Goal: Transaction & Acquisition: Purchase product/service

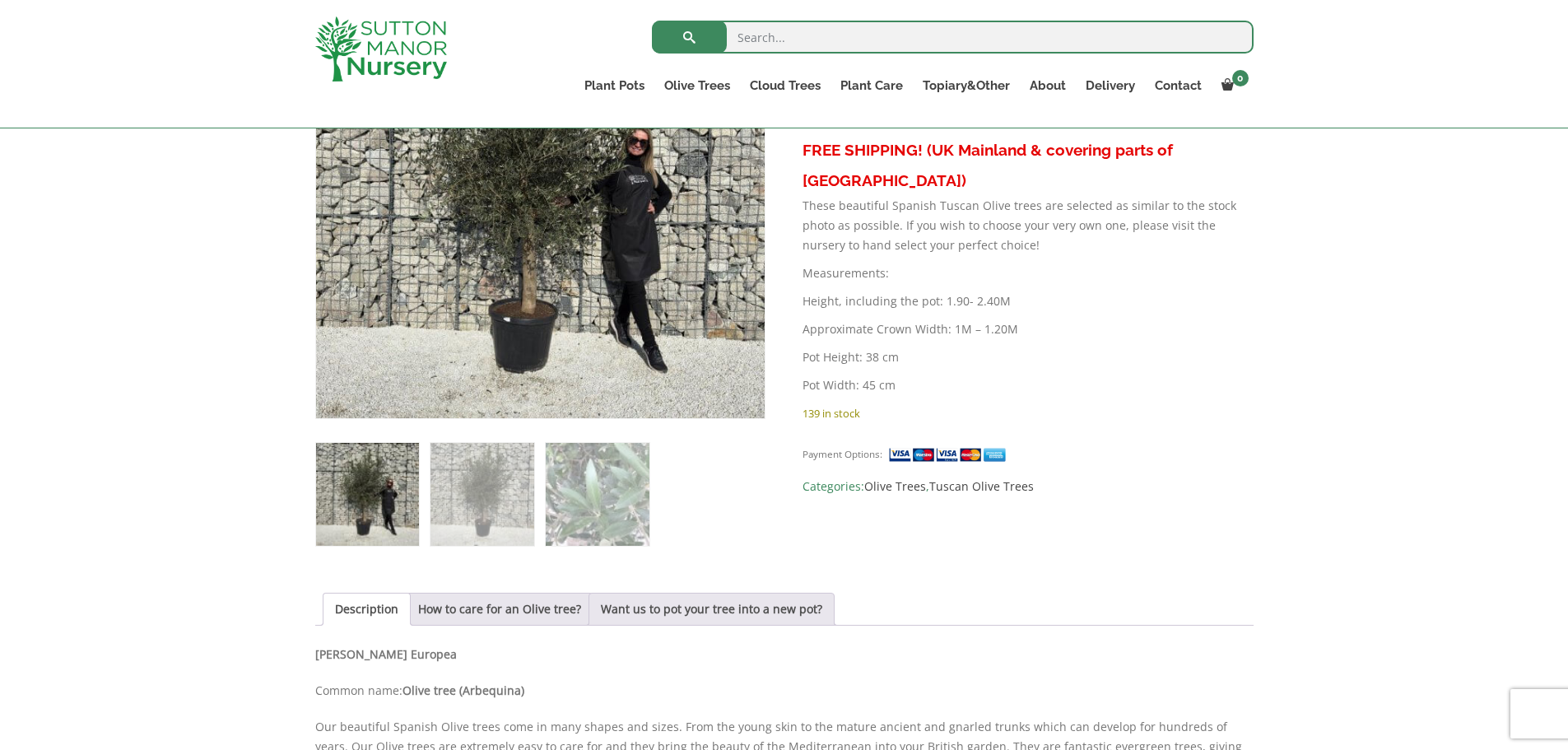
scroll to position [247, 0]
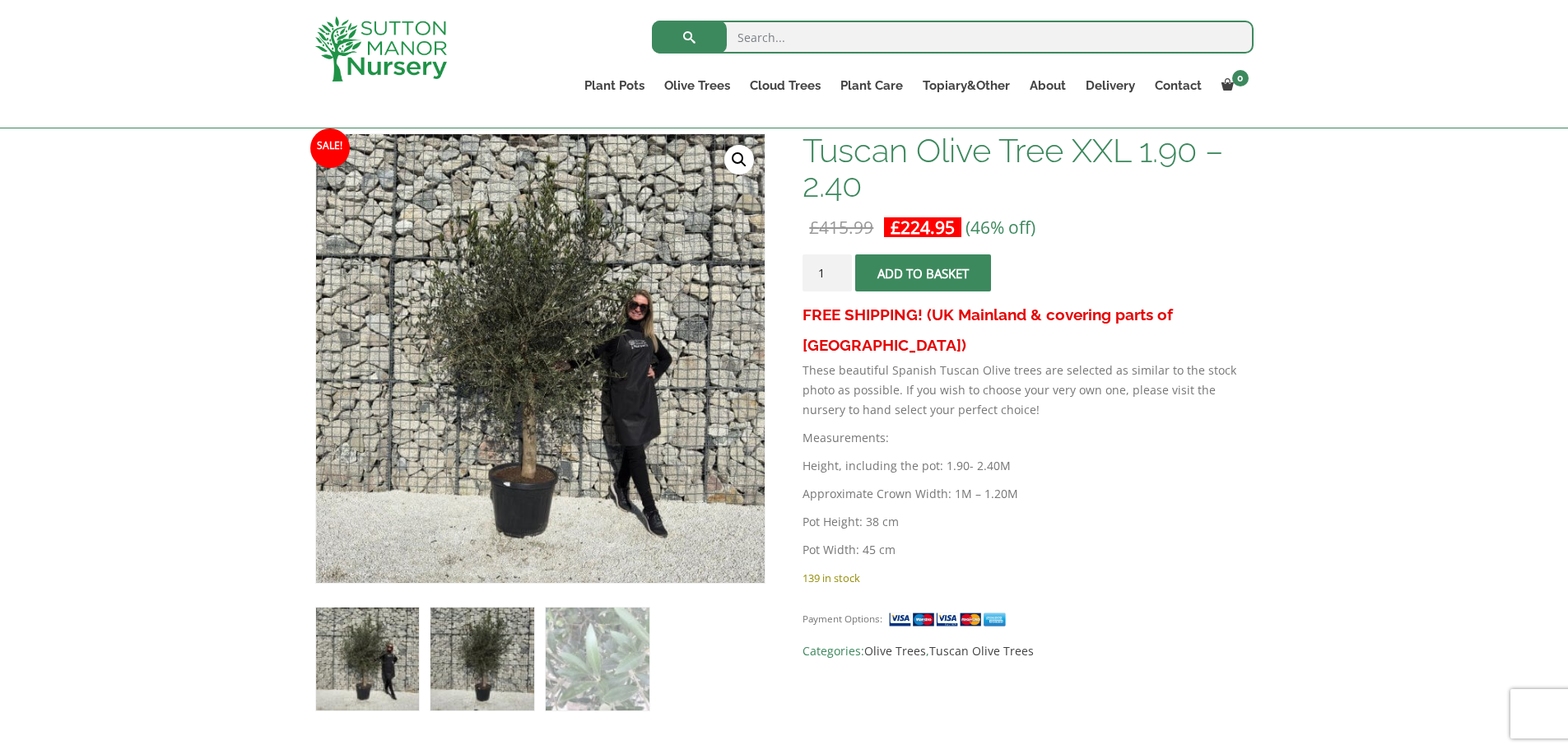
click at [481, 670] on img at bounding box center [482, 660] width 103 height 103
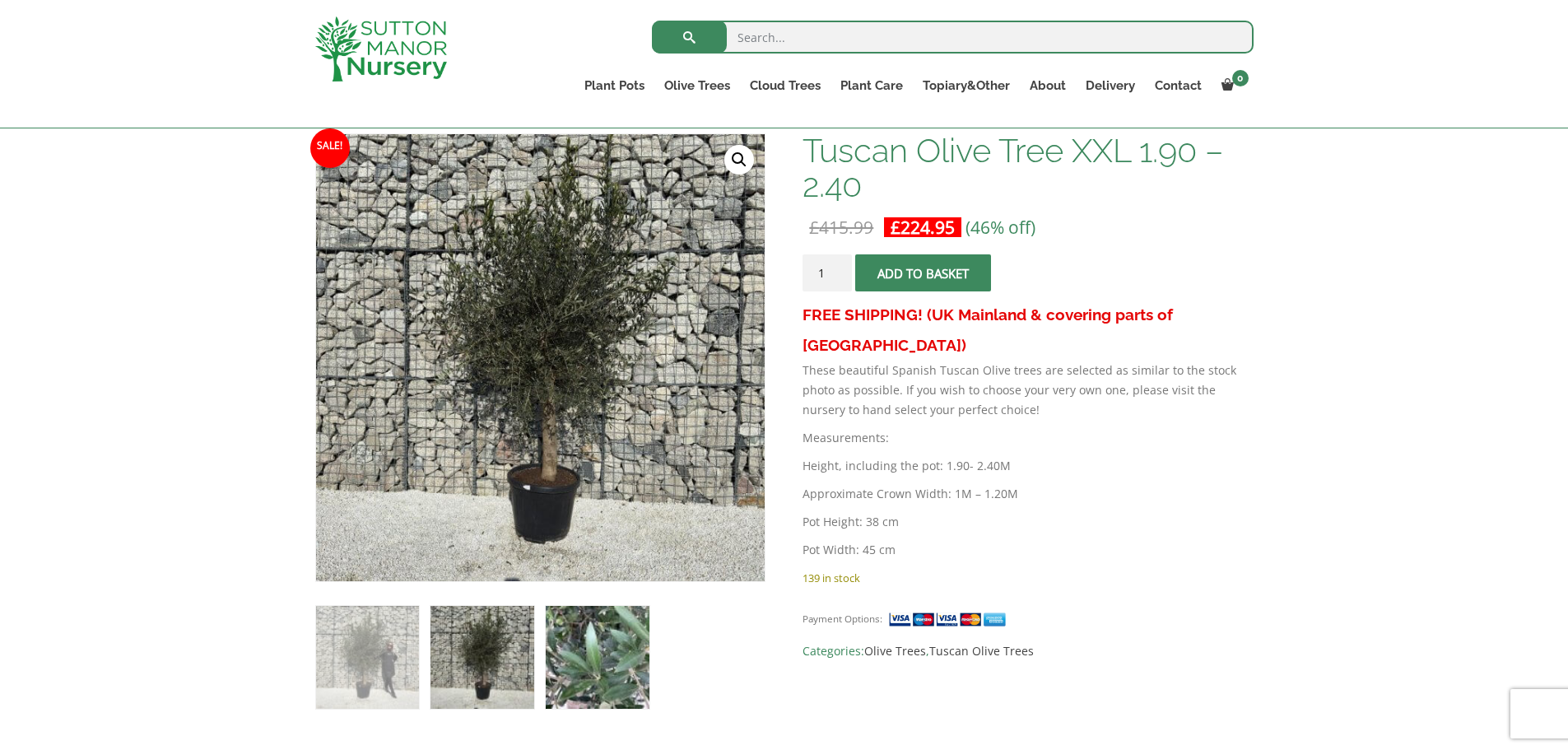
click at [583, 660] on img at bounding box center [597, 658] width 103 height 103
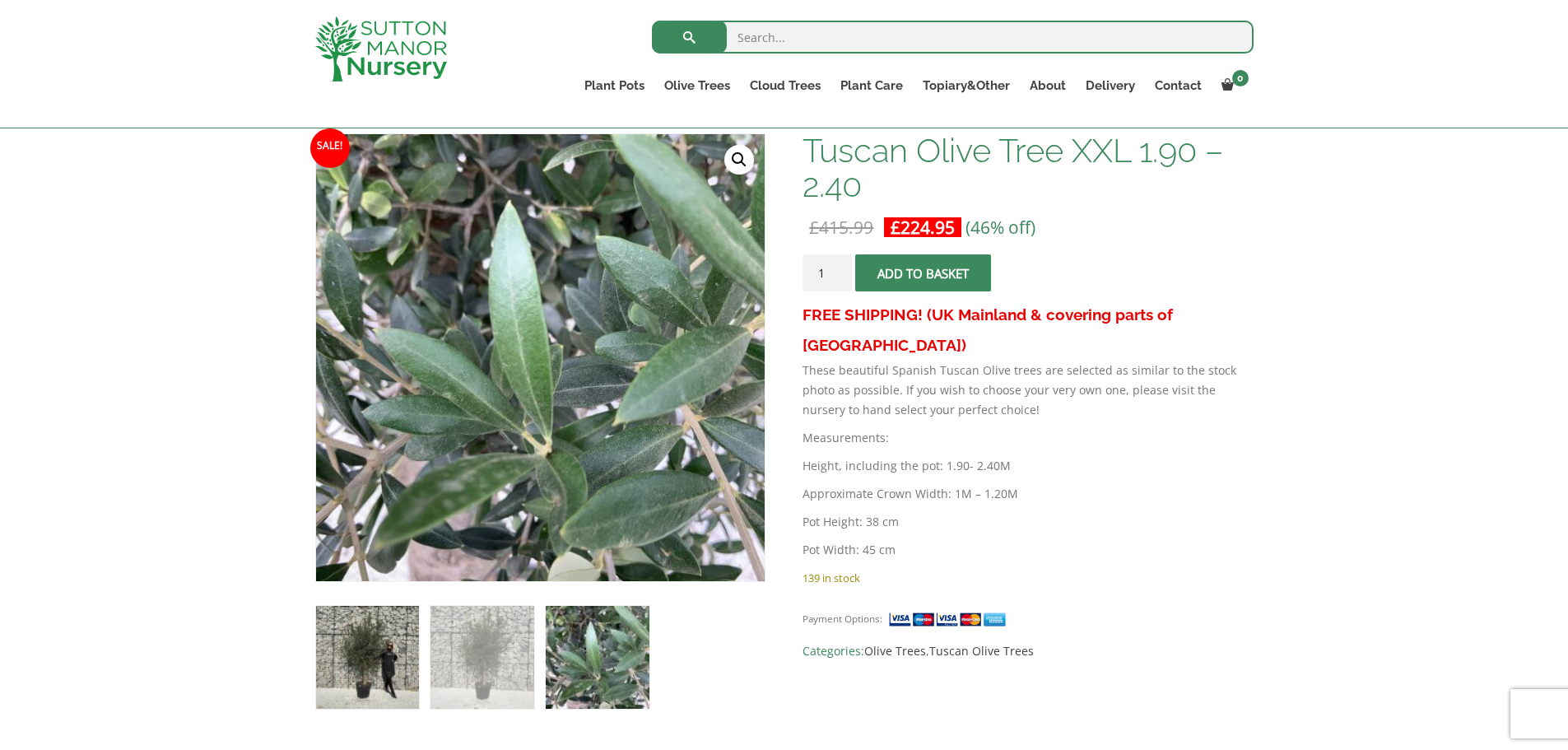
click at [355, 657] on img at bounding box center [368, 658] width 103 height 103
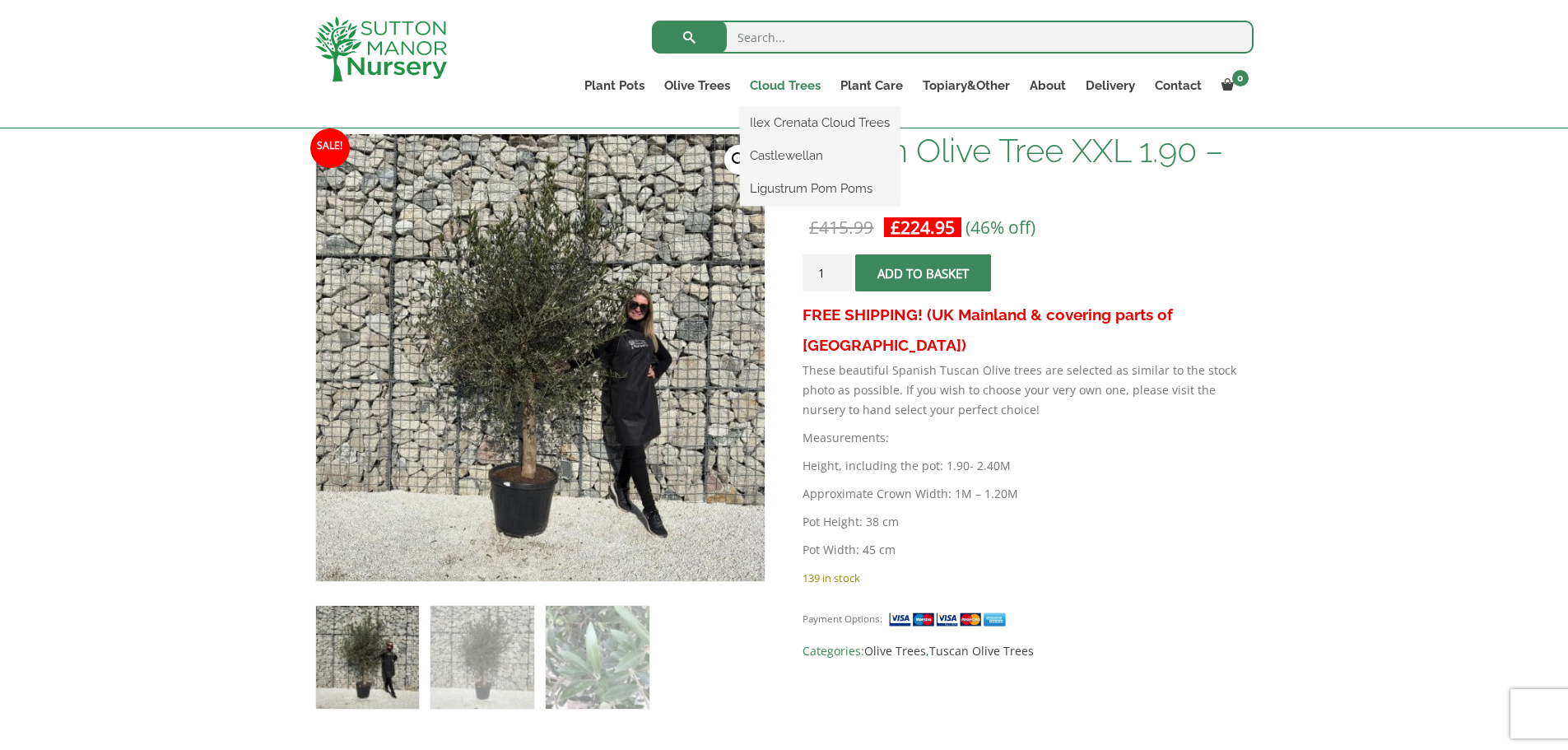
click at [780, 89] on link "Cloud Trees" at bounding box center [785, 86] width 90 height 23
click at [780, 125] on link "Ilex Crenata Cloud Trees" at bounding box center [820, 122] width 160 height 24
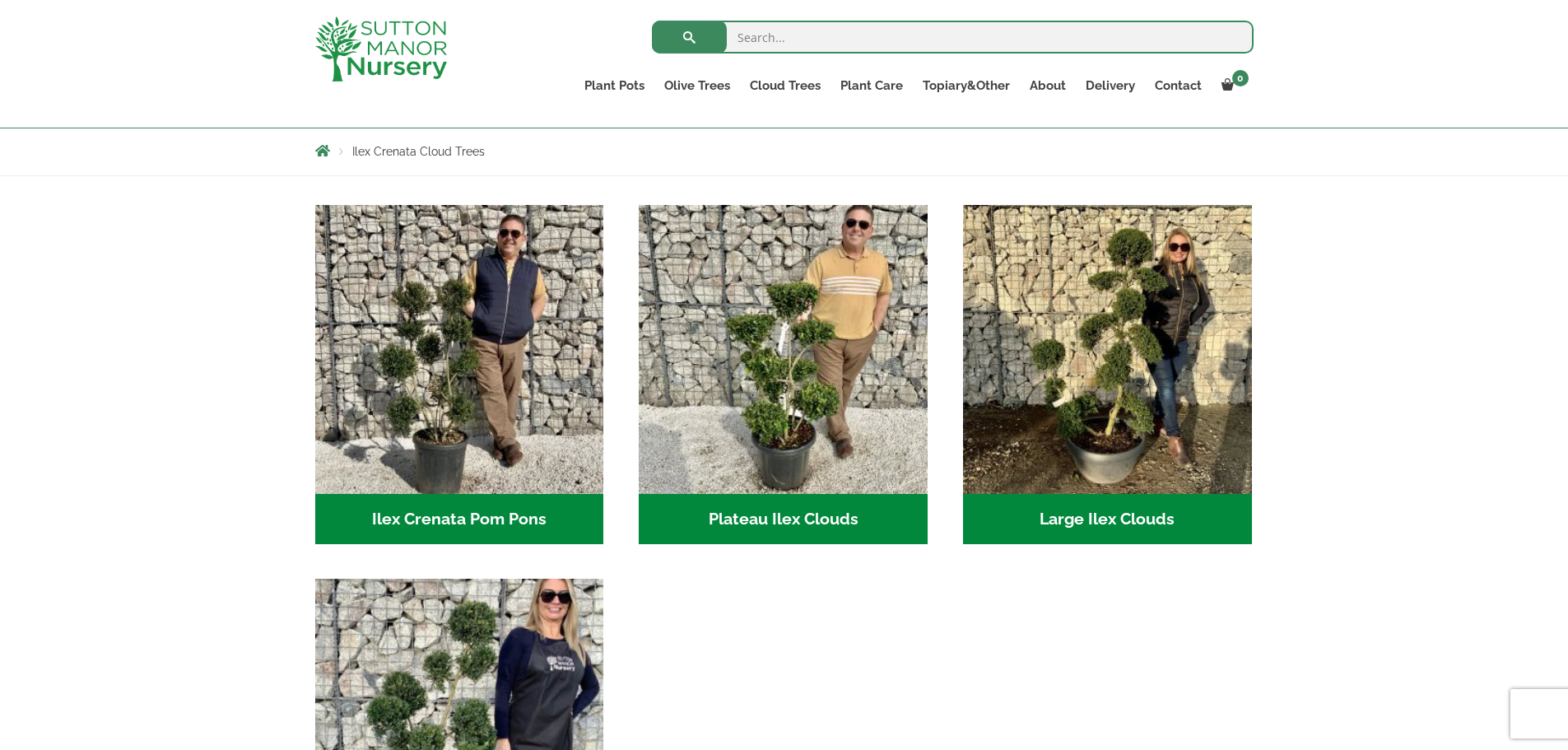
scroll to position [247, 0]
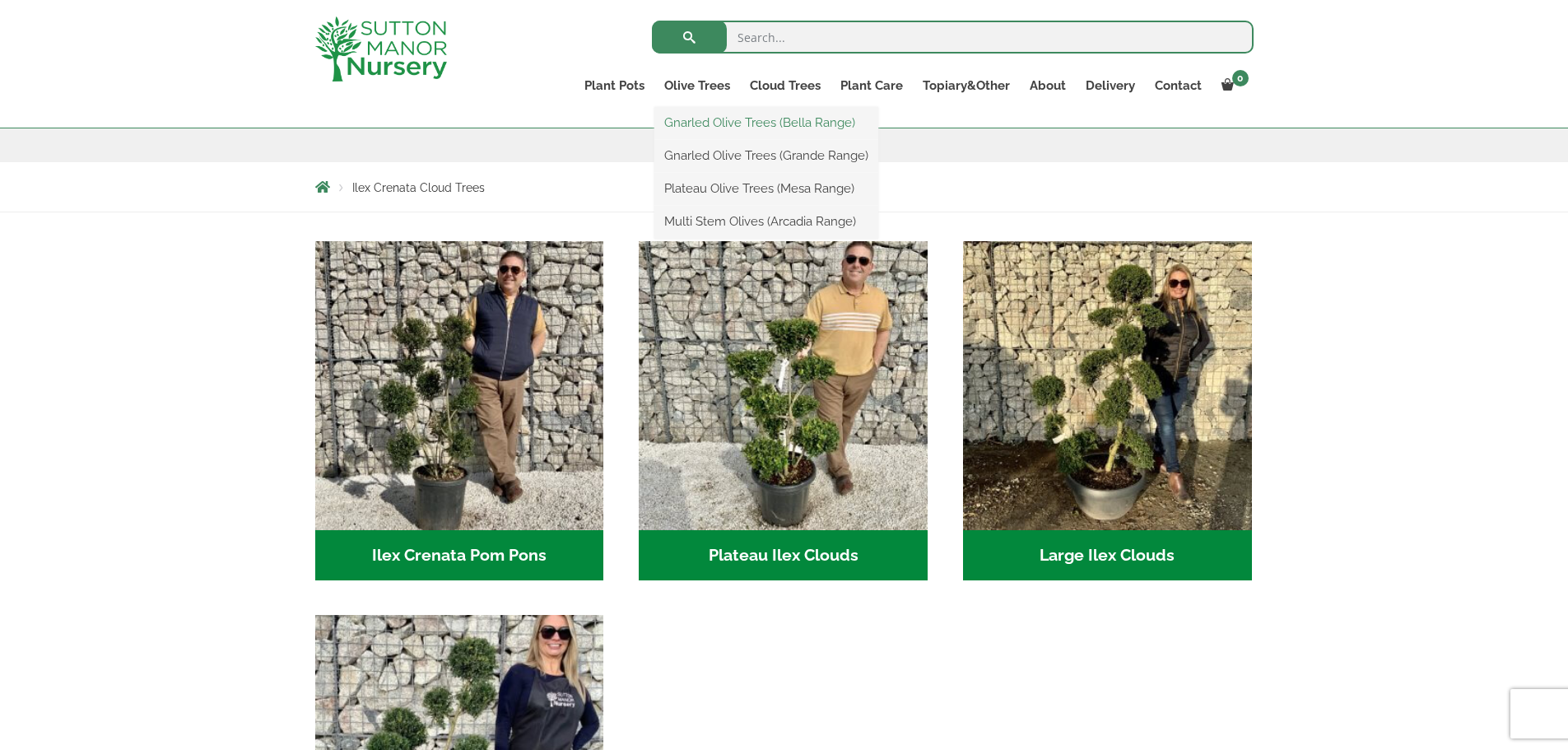
click at [718, 125] on link "Gnarled Olive Trees (Bella Range)" at bounding box center [766, 122] width 224 height 24
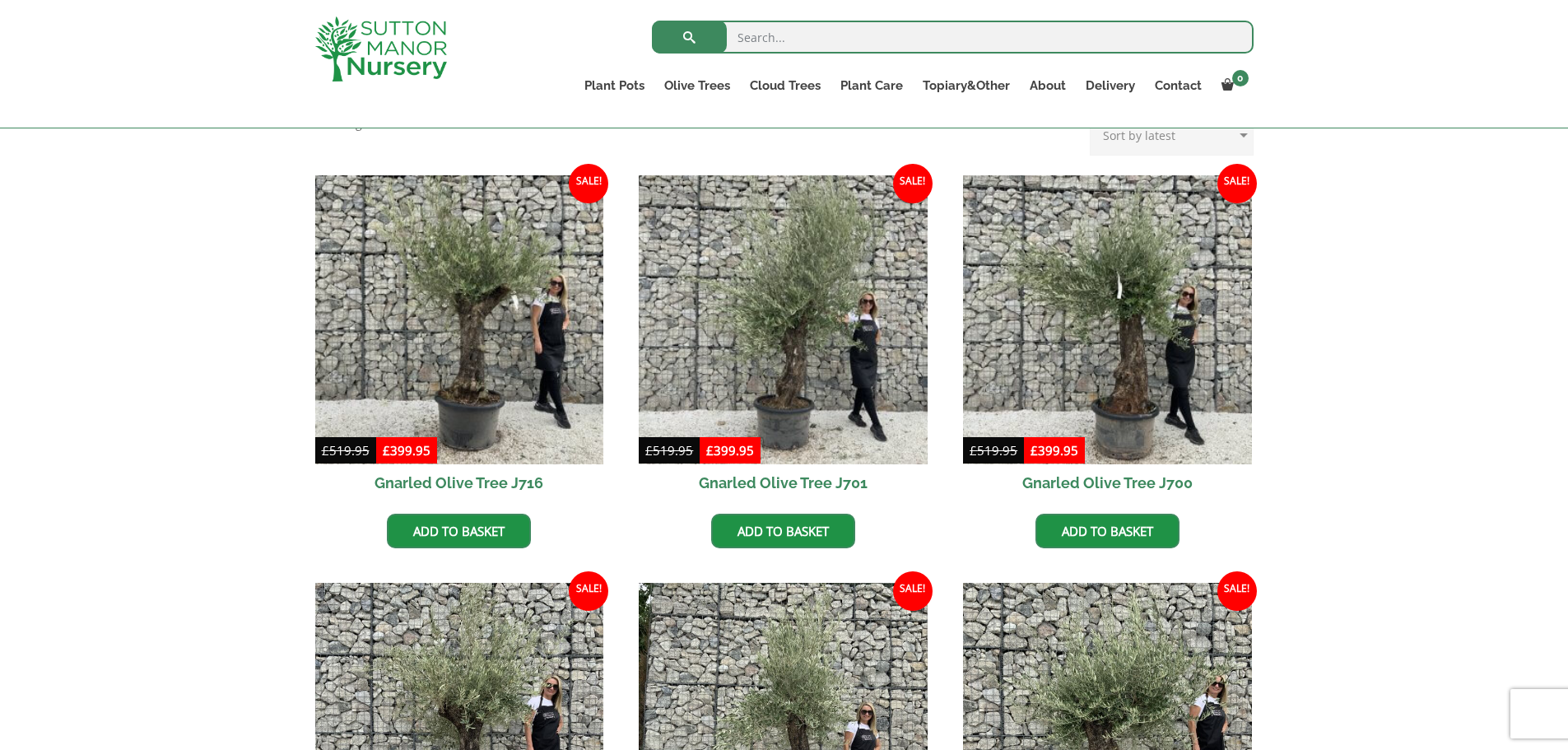
scroll to position [576, 0]
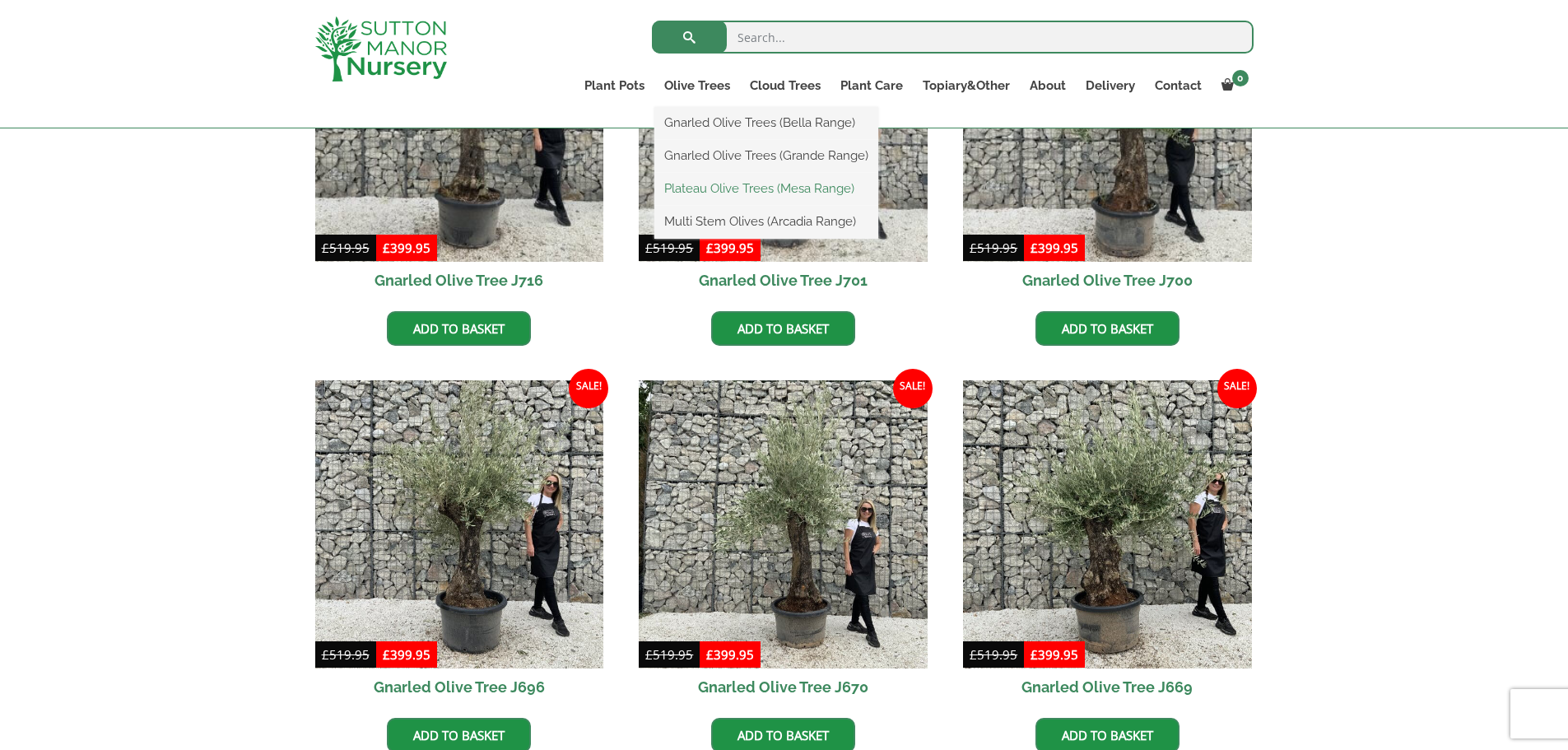
click at [699, 192] on link "Plateau Olive Trees (Mesa Range)" at bounding box center [766, 188] width 224 height 24
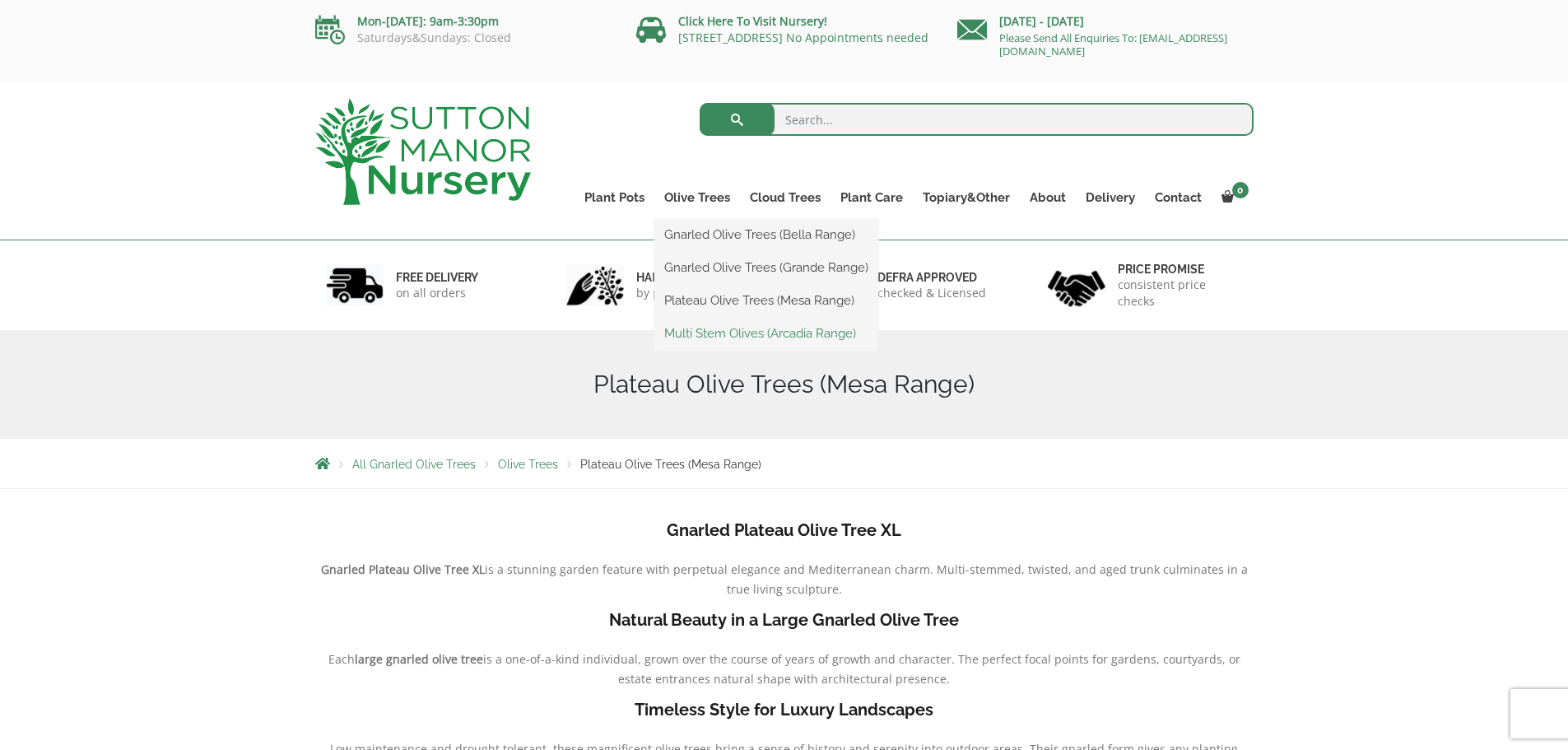
click at [699, 336] on link "Multi Stem Olives (Arcadia Range)" at bounding box center [766, 333] width 224 height 24
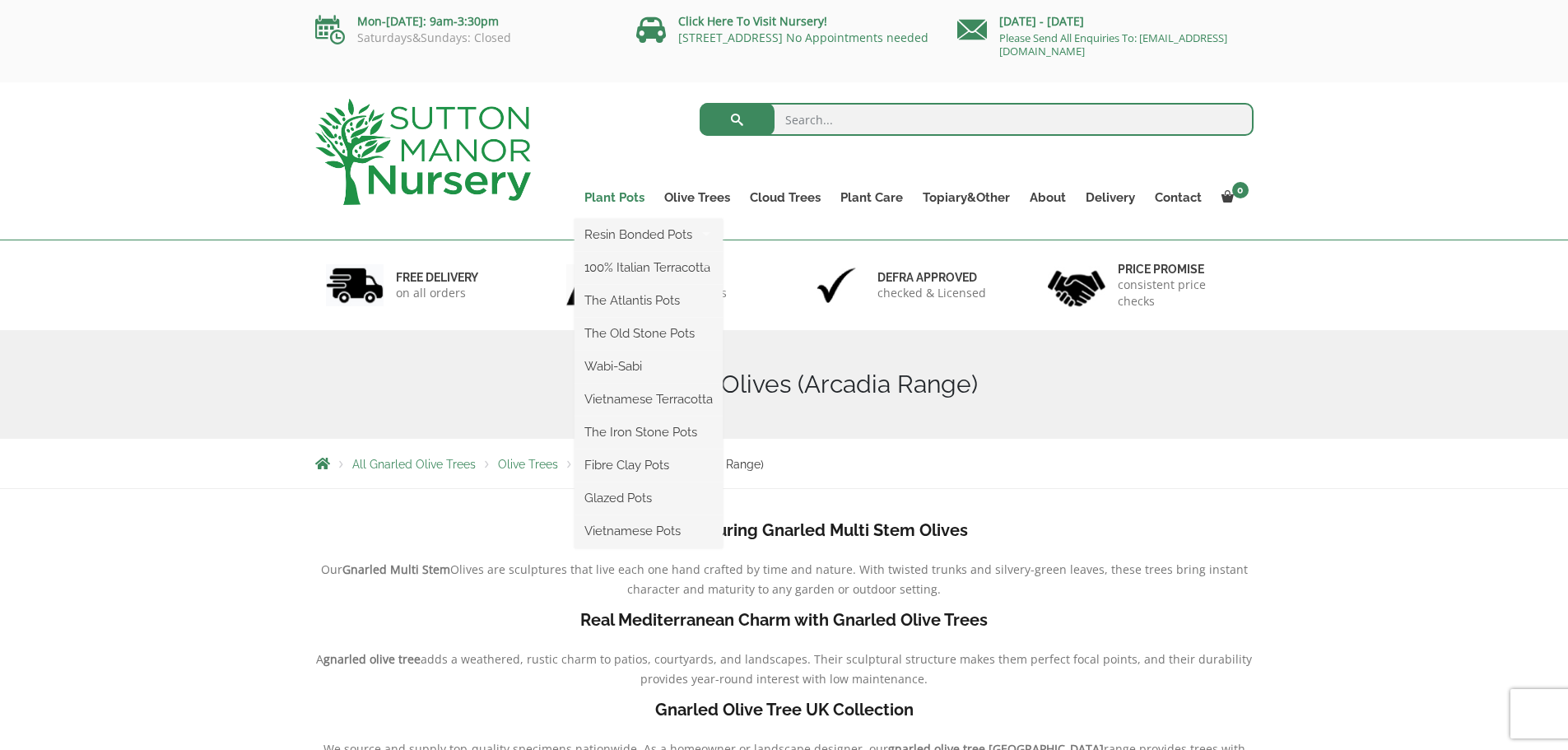
click at [608, 199] on link "Plant Pots" at bounding box center [615, 197] width 80 height 23
click at [614, 266] on link "100% Italian Terracotta" at bounding box center [649, 267] width 148 height 24
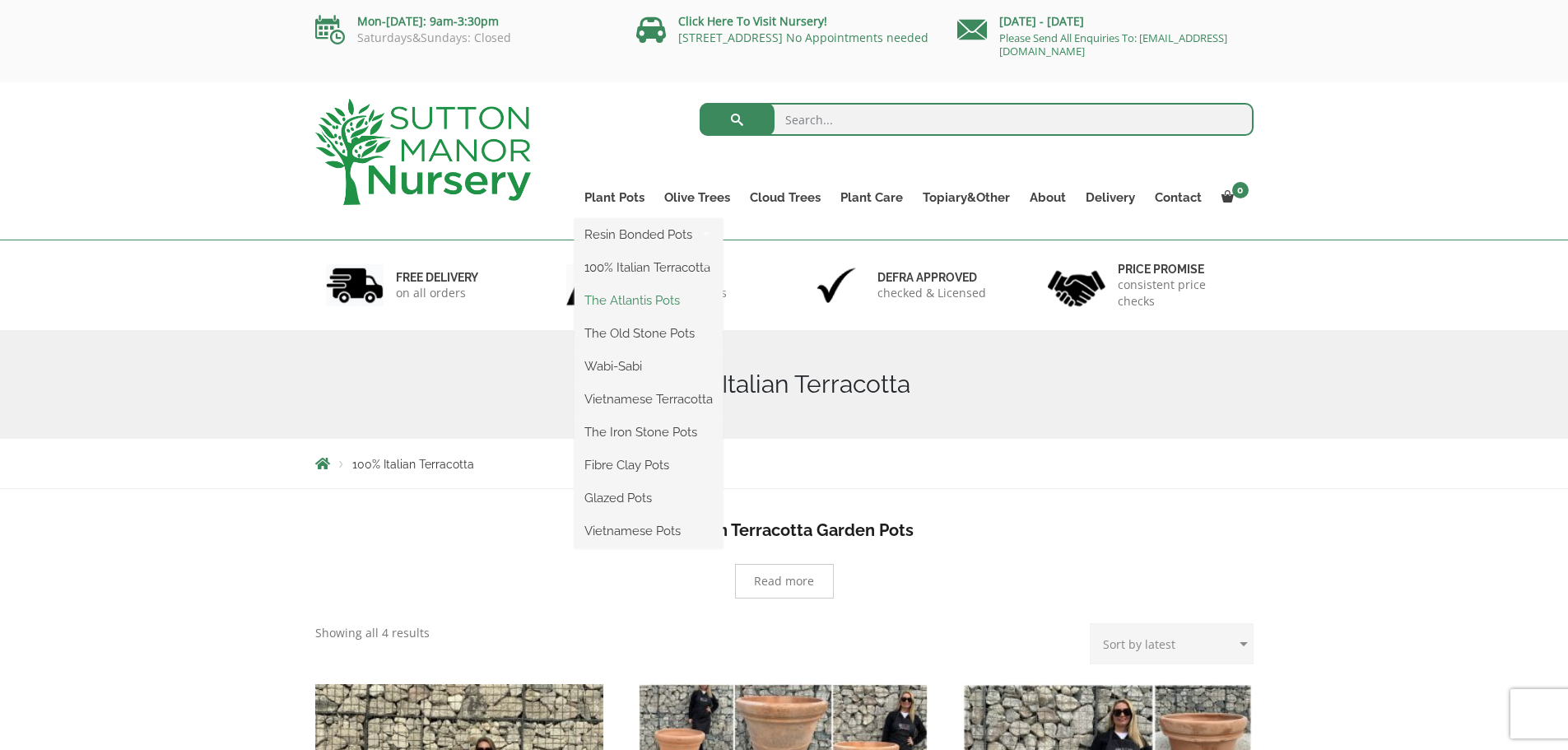
click at [635, 309] on link "The Atlantis Pots" at bounding box center [649, 300] width 148 height 24
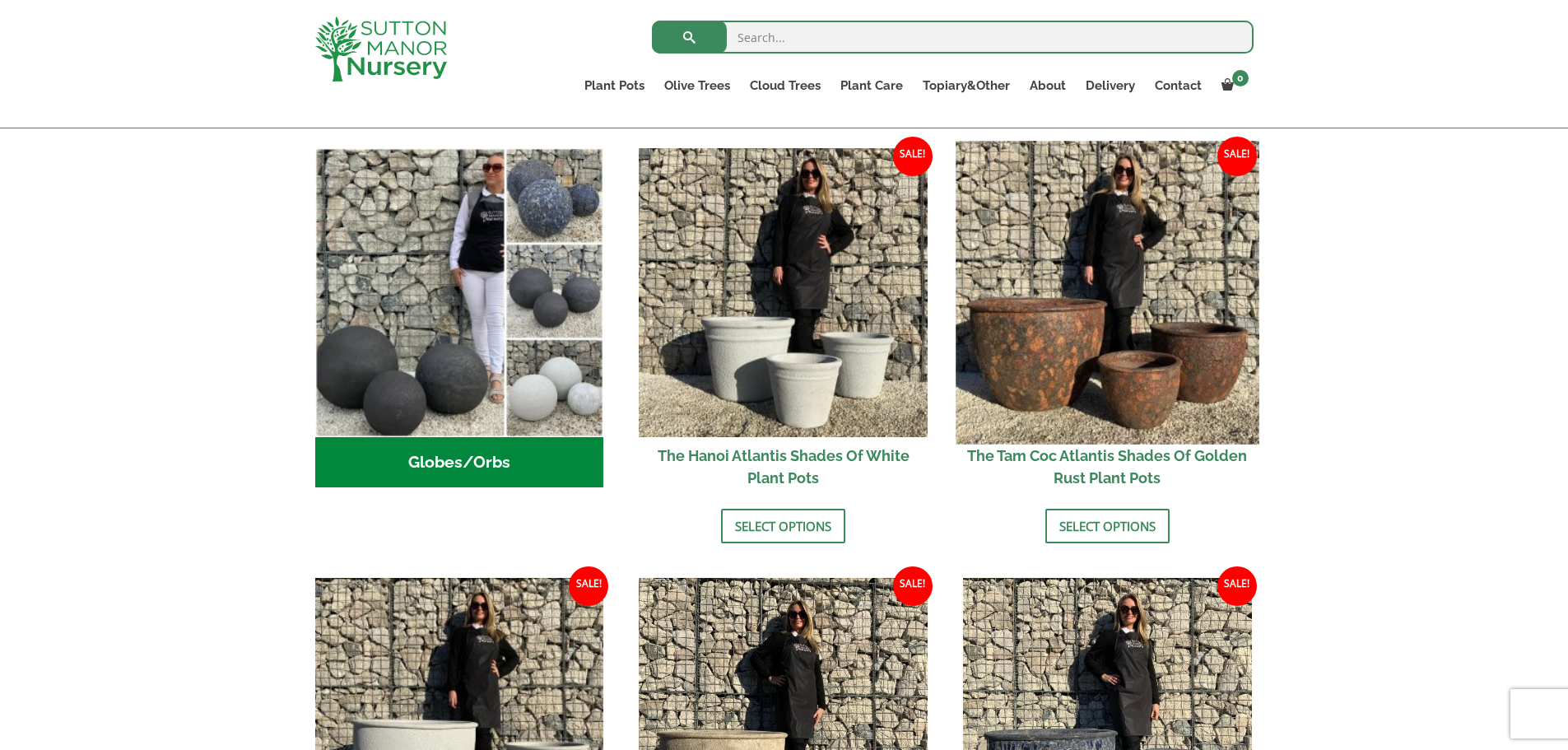
scroll to position [494, 0]
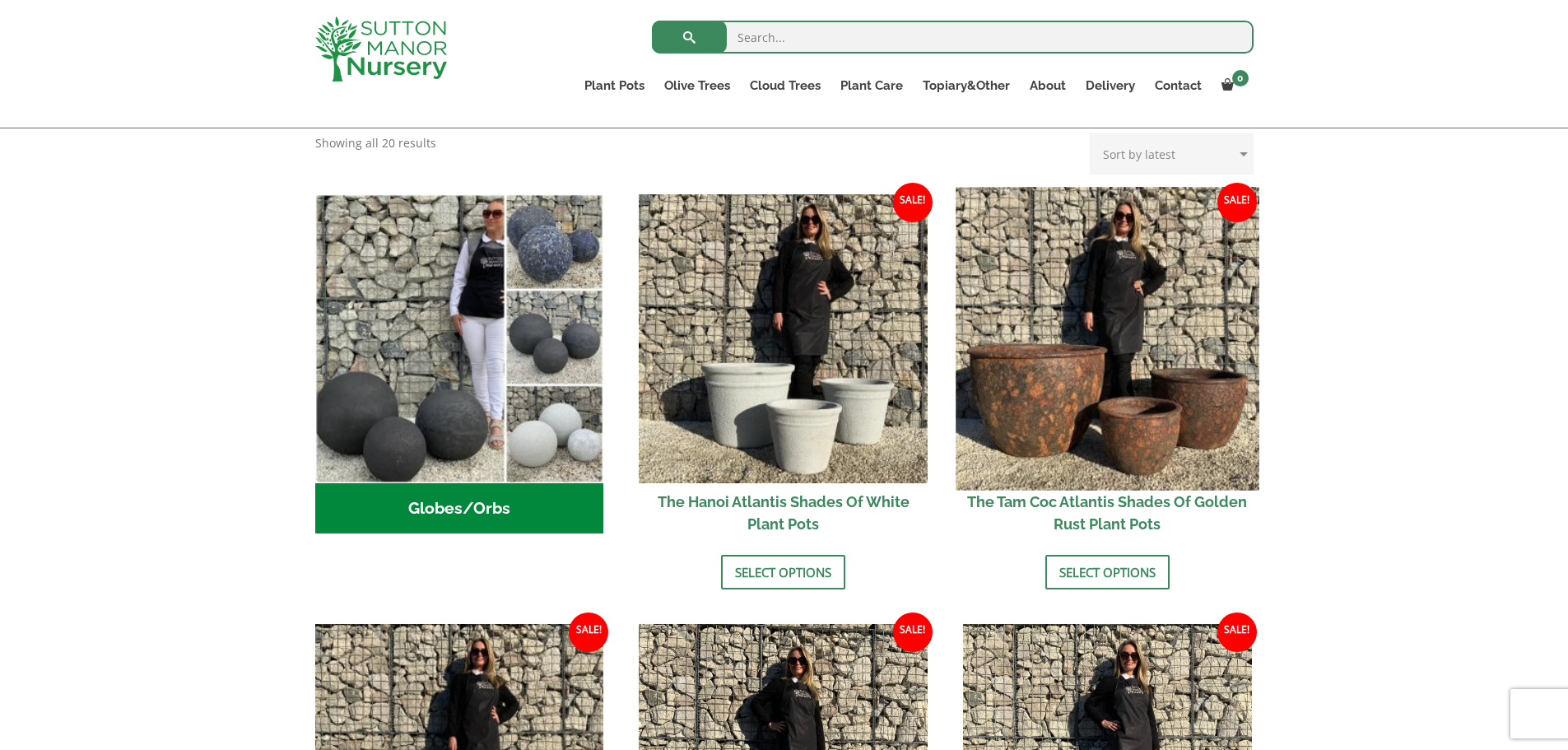
click at [1024, 383] on img at bounding box center [1107, 338] width 303 height 303
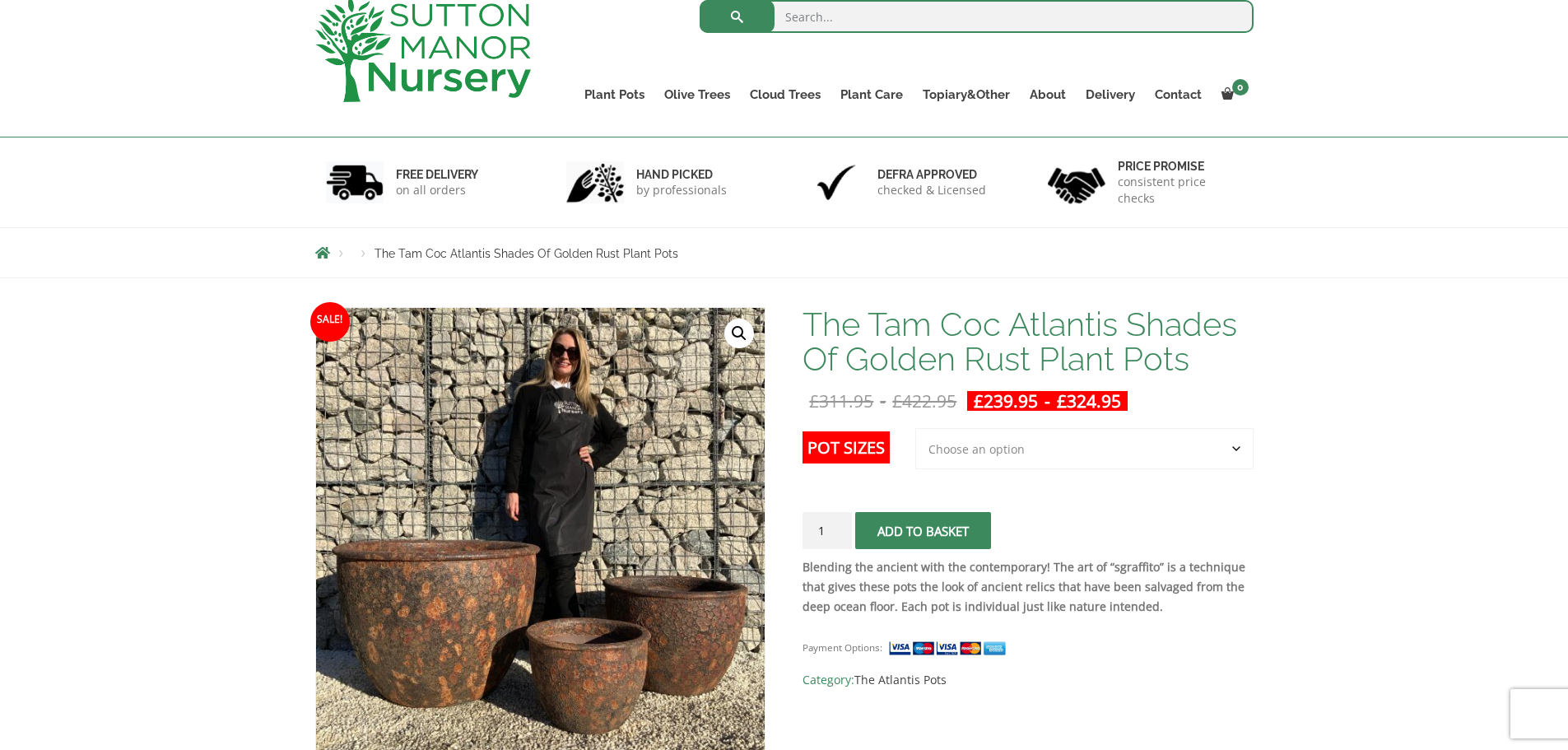
scroll to position [247, 0]
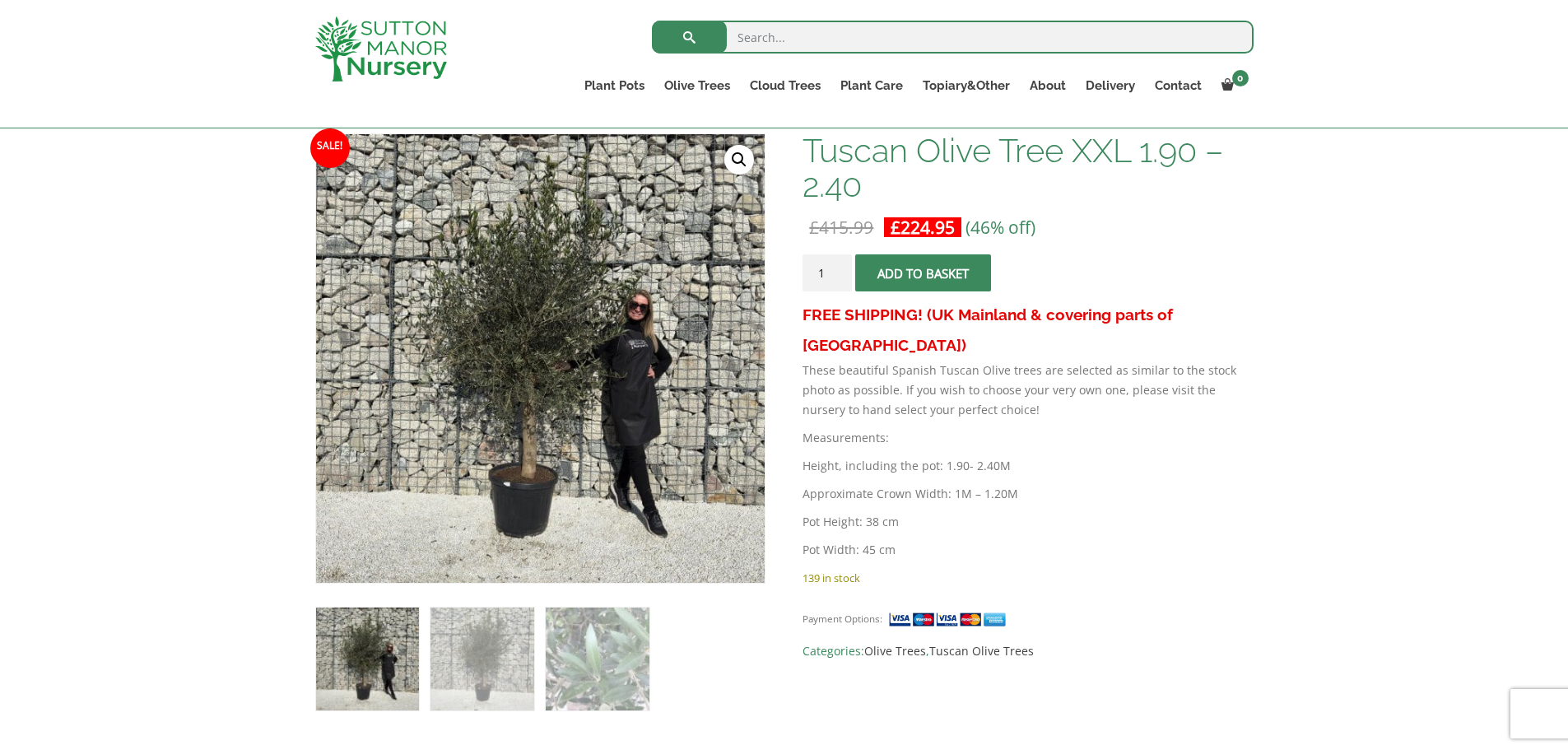
click at [913, 273] on button "Add to basket" at bounding box center [923, 273] width 136 height 37
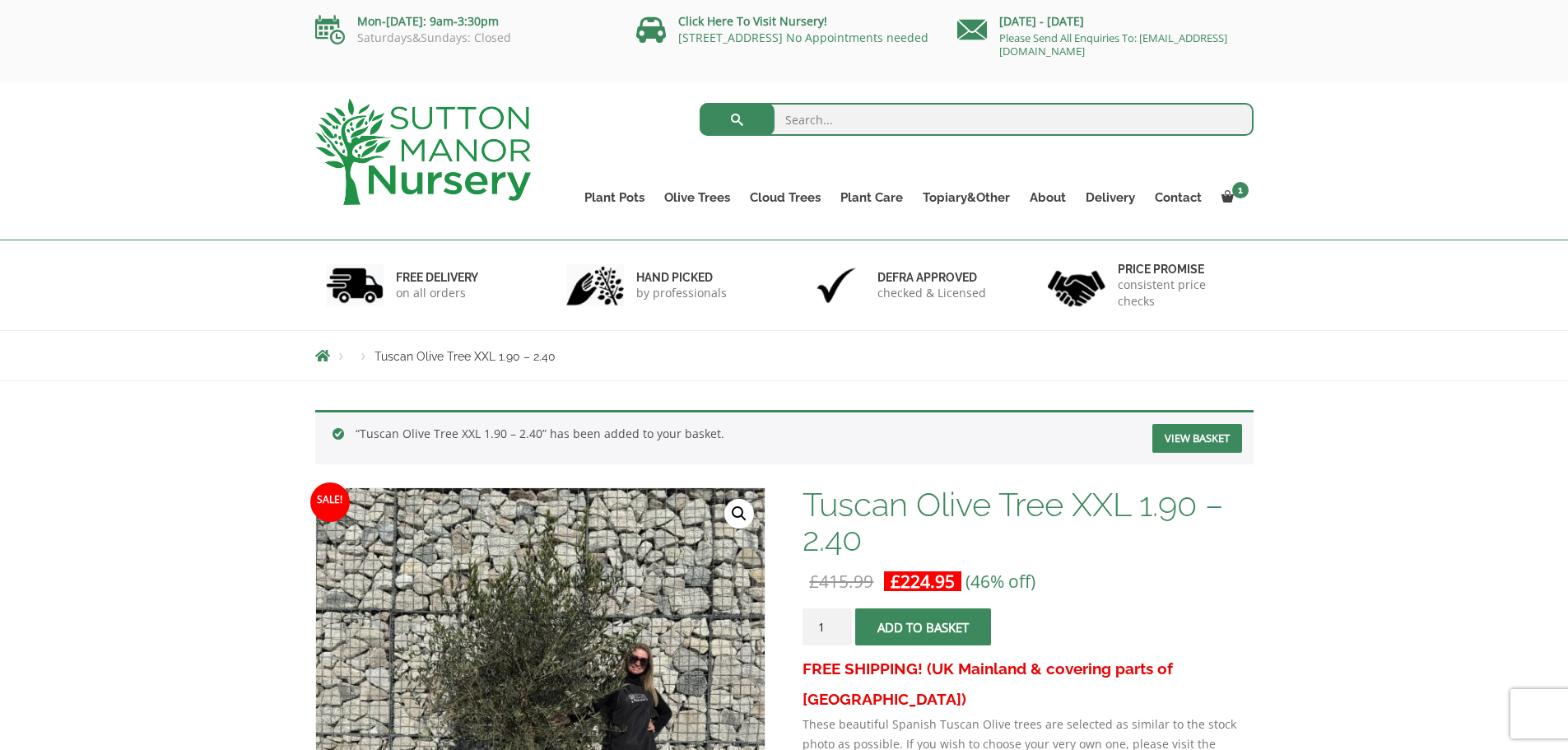
click at [1207, 431] on link "View basket" at bounding box center [1197, 439] width 89 height 29
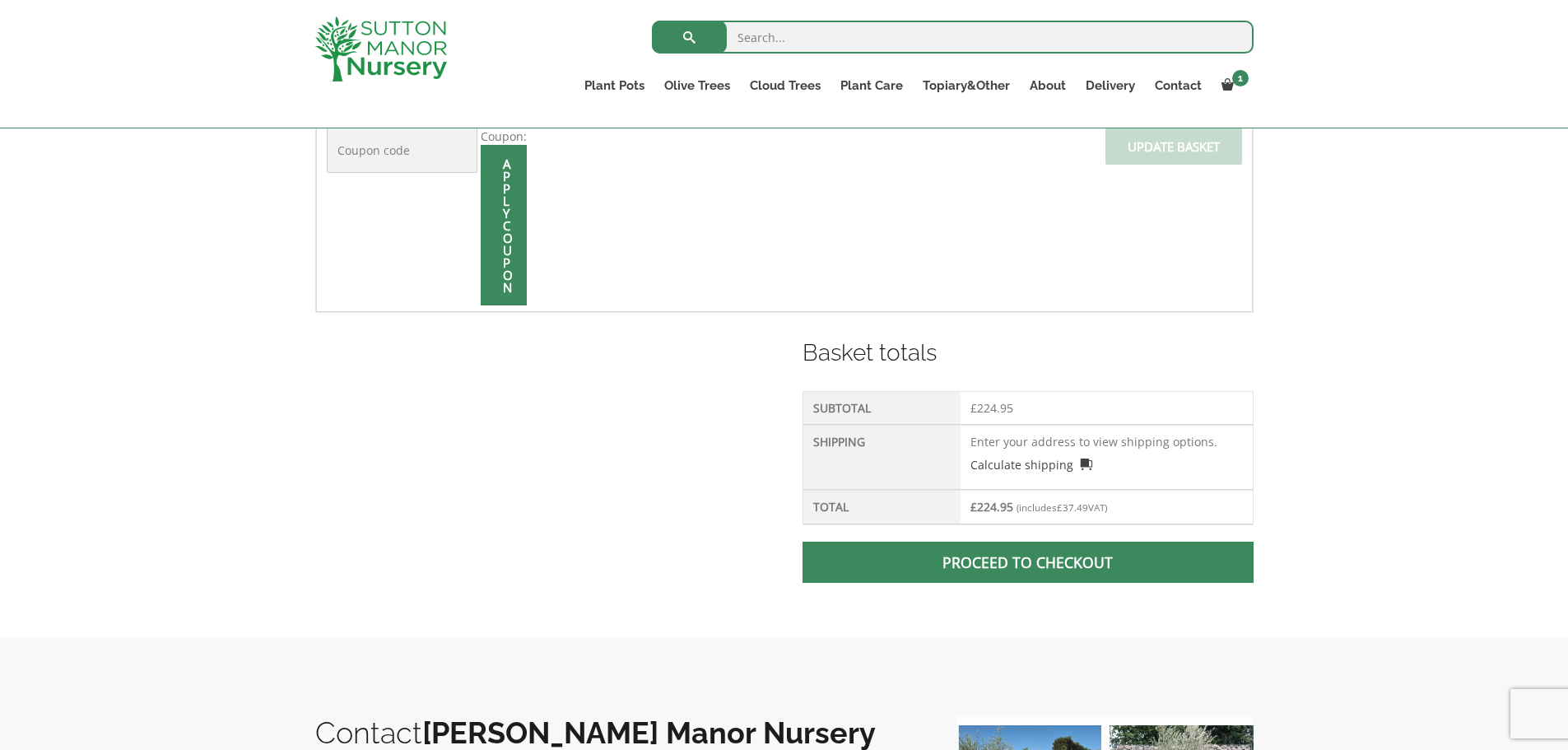
scroll to position [494, 0]
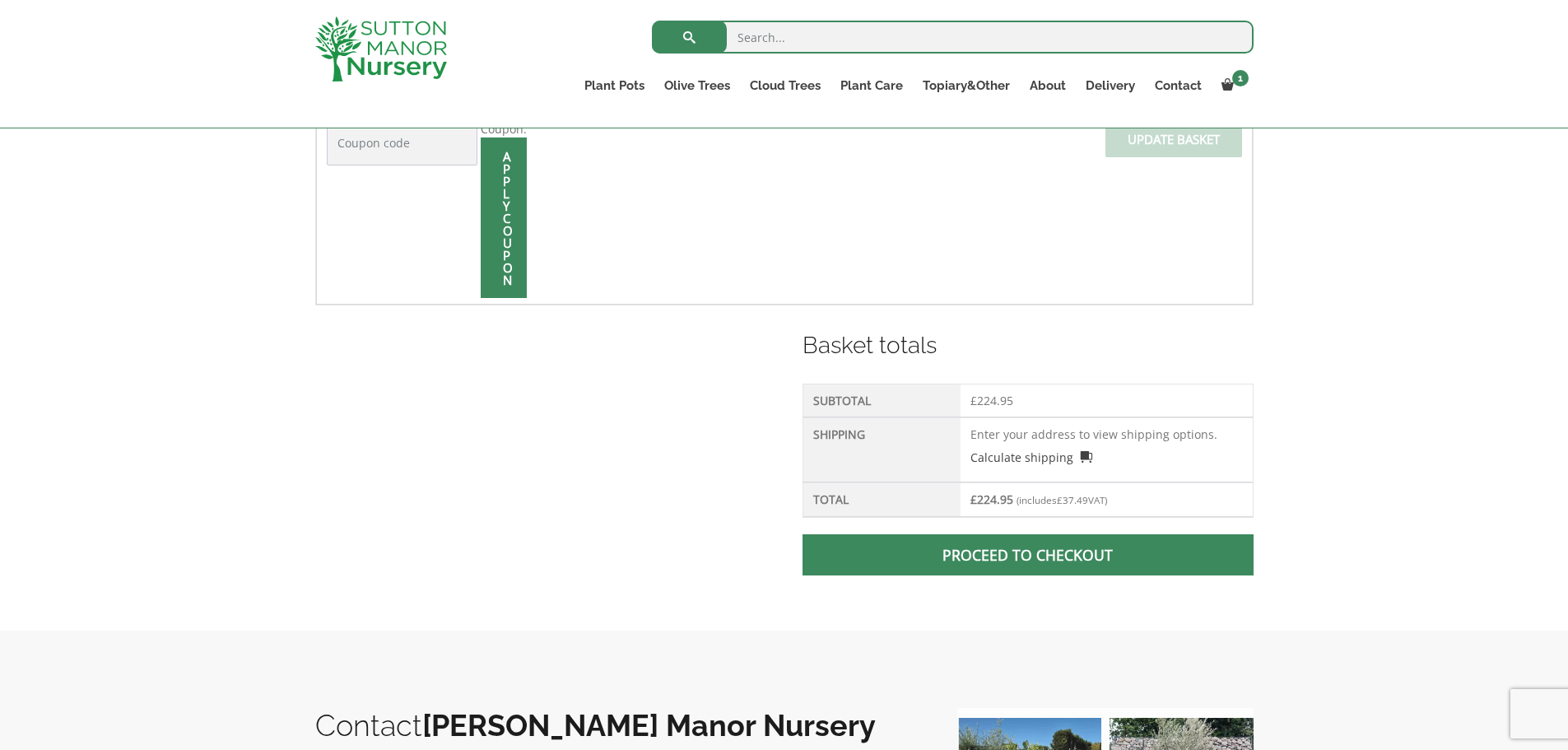
click at [1028, 554] on span at bounding box center [1028, 554] width 0 height 0
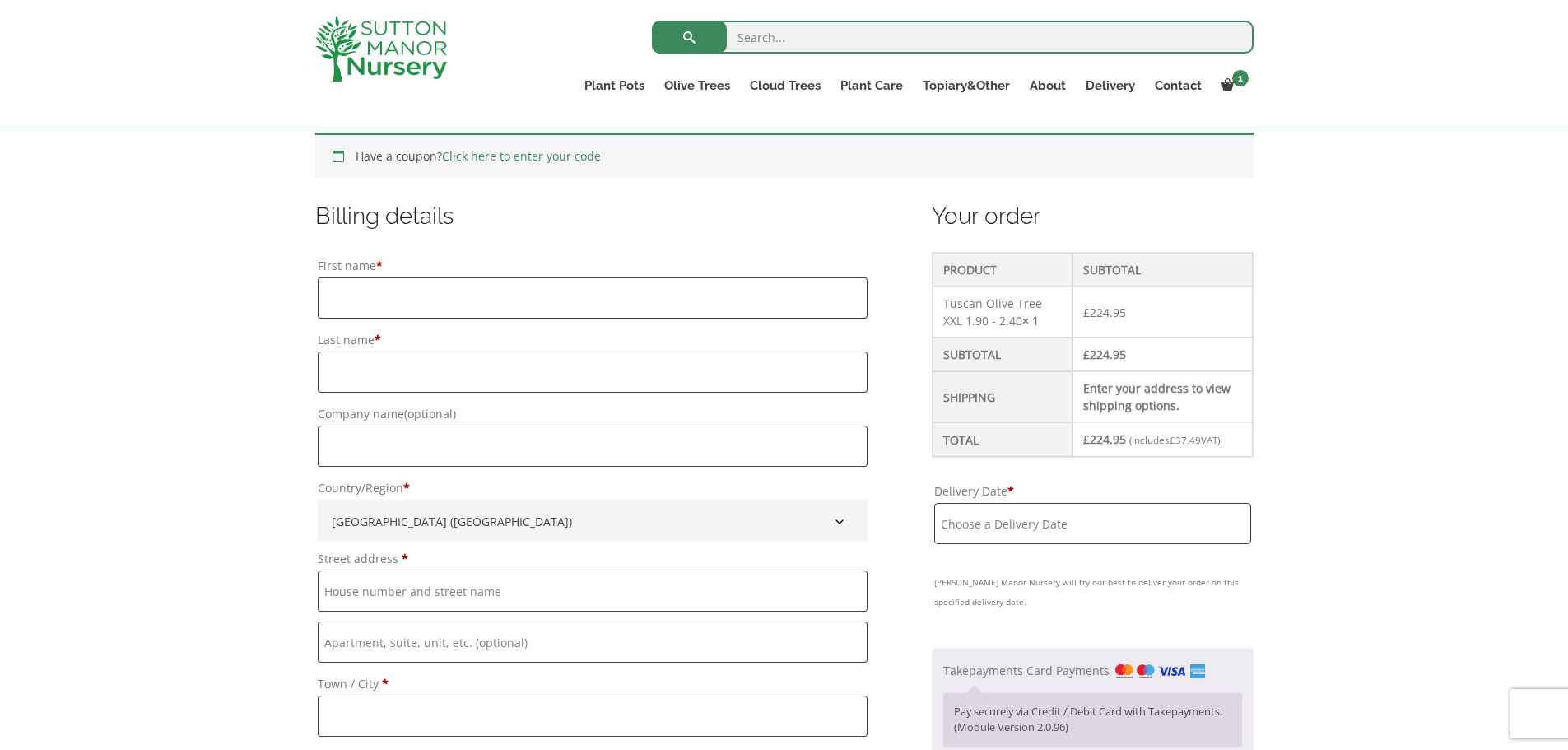
scroll to position [576, 0]
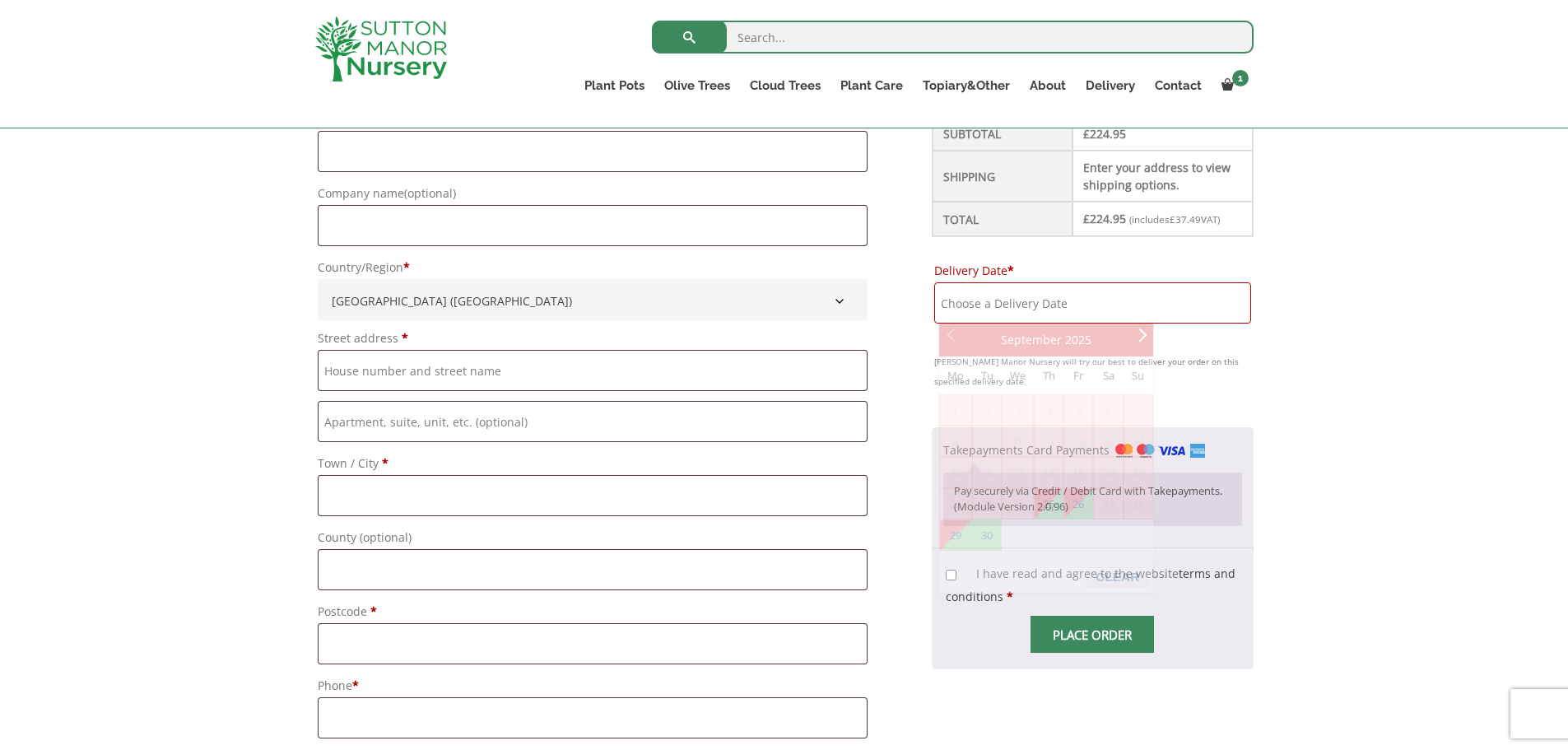
click at [1089, 300] on input "Delivery Date *" at bounding box center [1092, 303] width 316 height 41
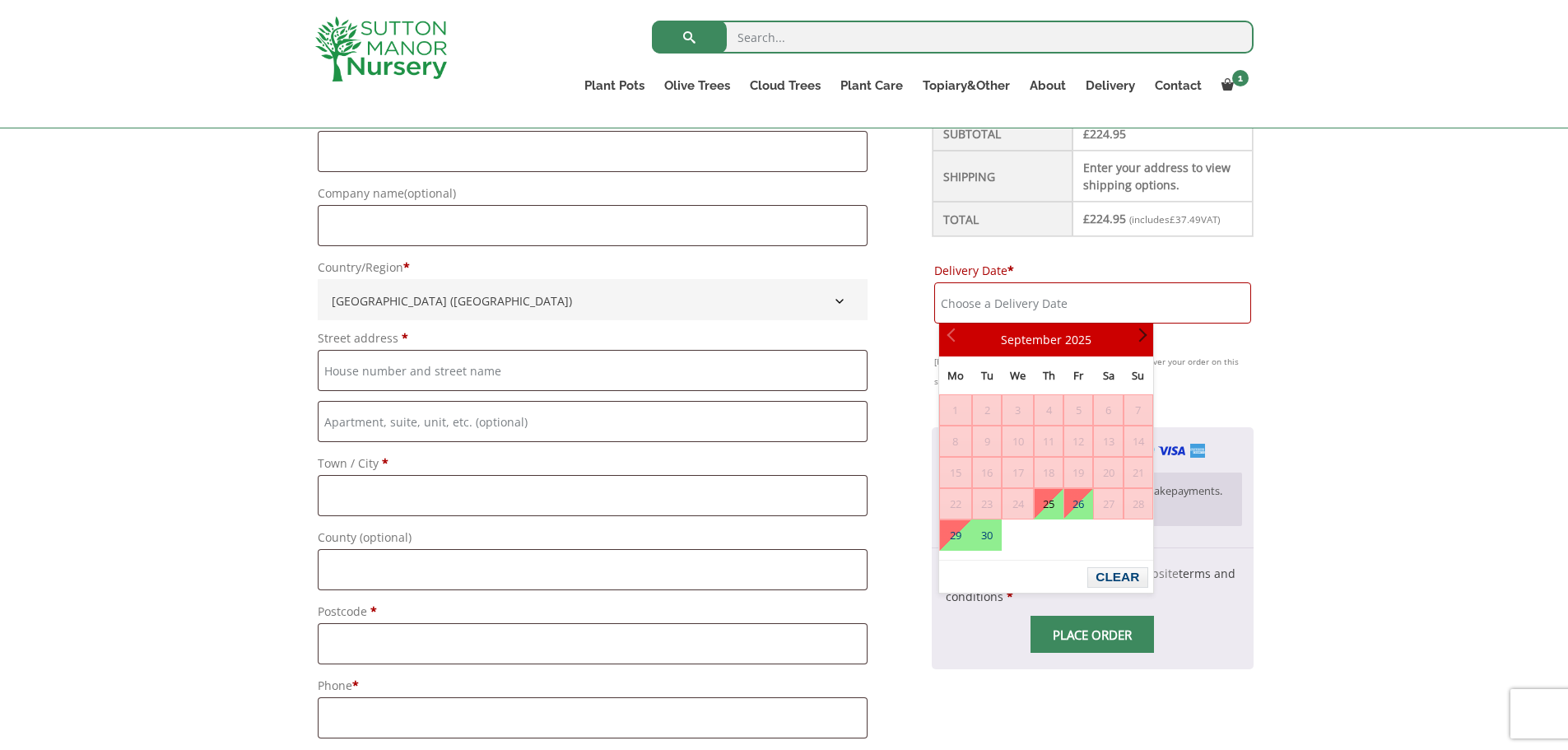
click at [1141, 339] on span "Next" at bounding box center [1140, 340] width 14 height 14
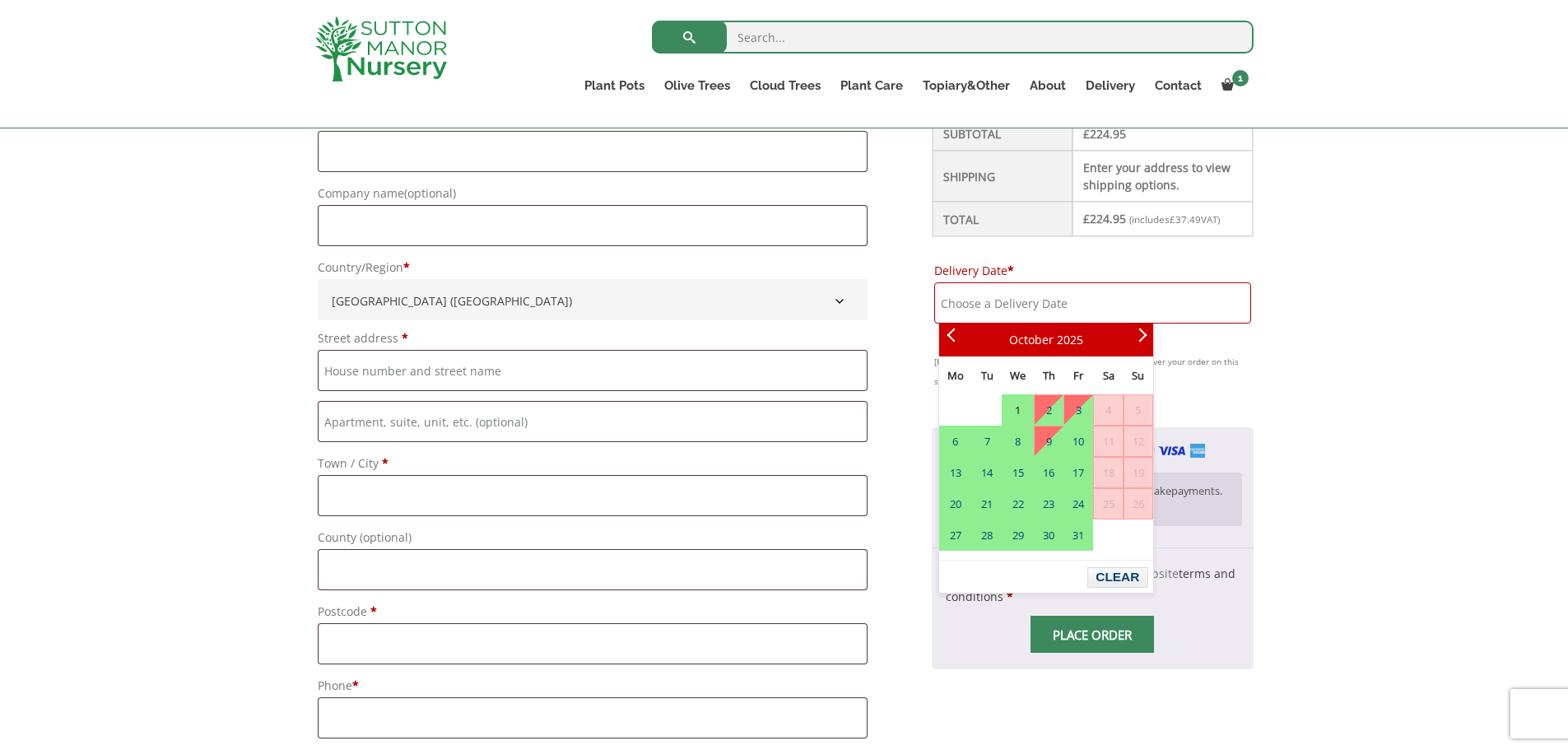
click at [1018, 410] on link "1" at bounding box center [1017, 410] width 30 height 29
type input "[DATE]"
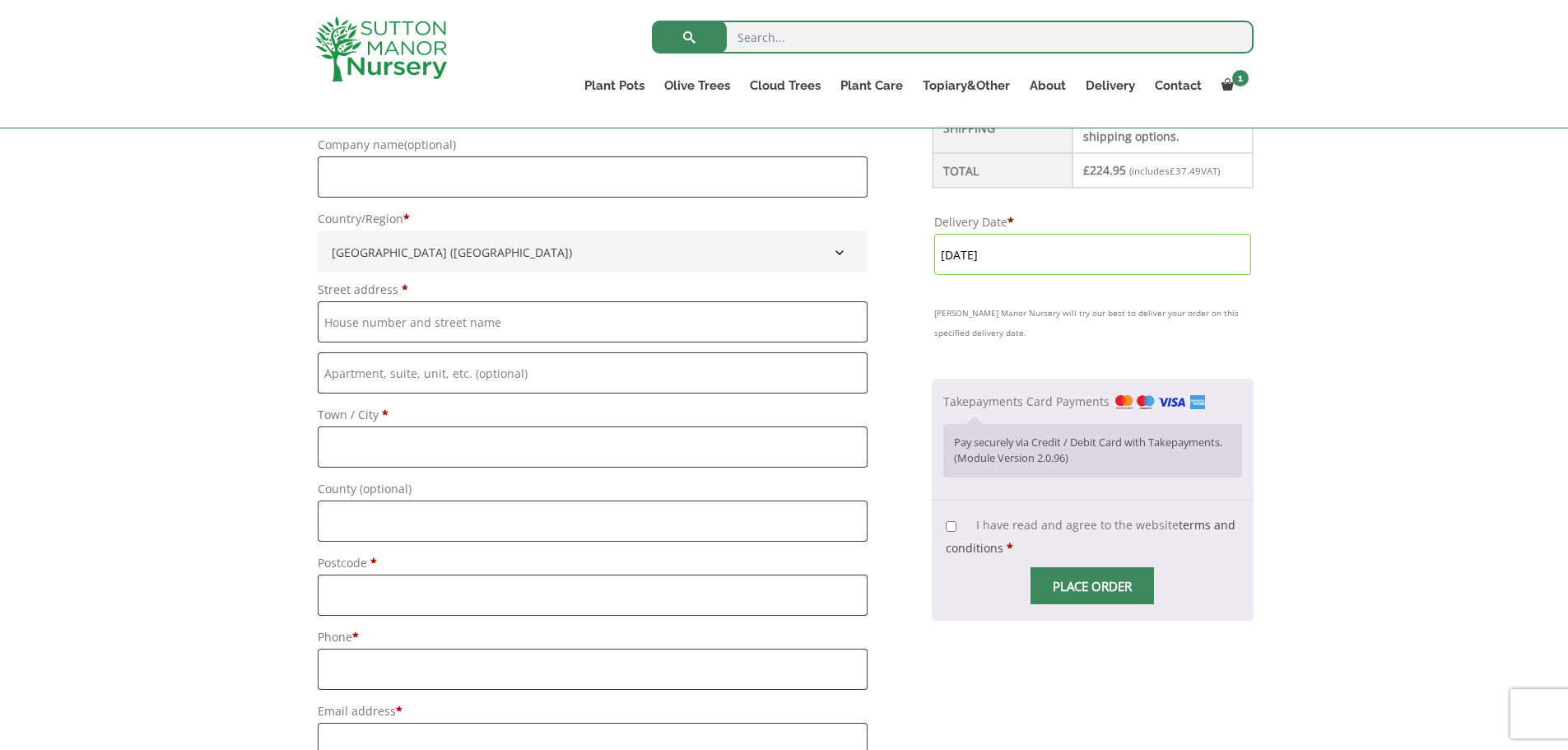
scroll to position [659, 0]
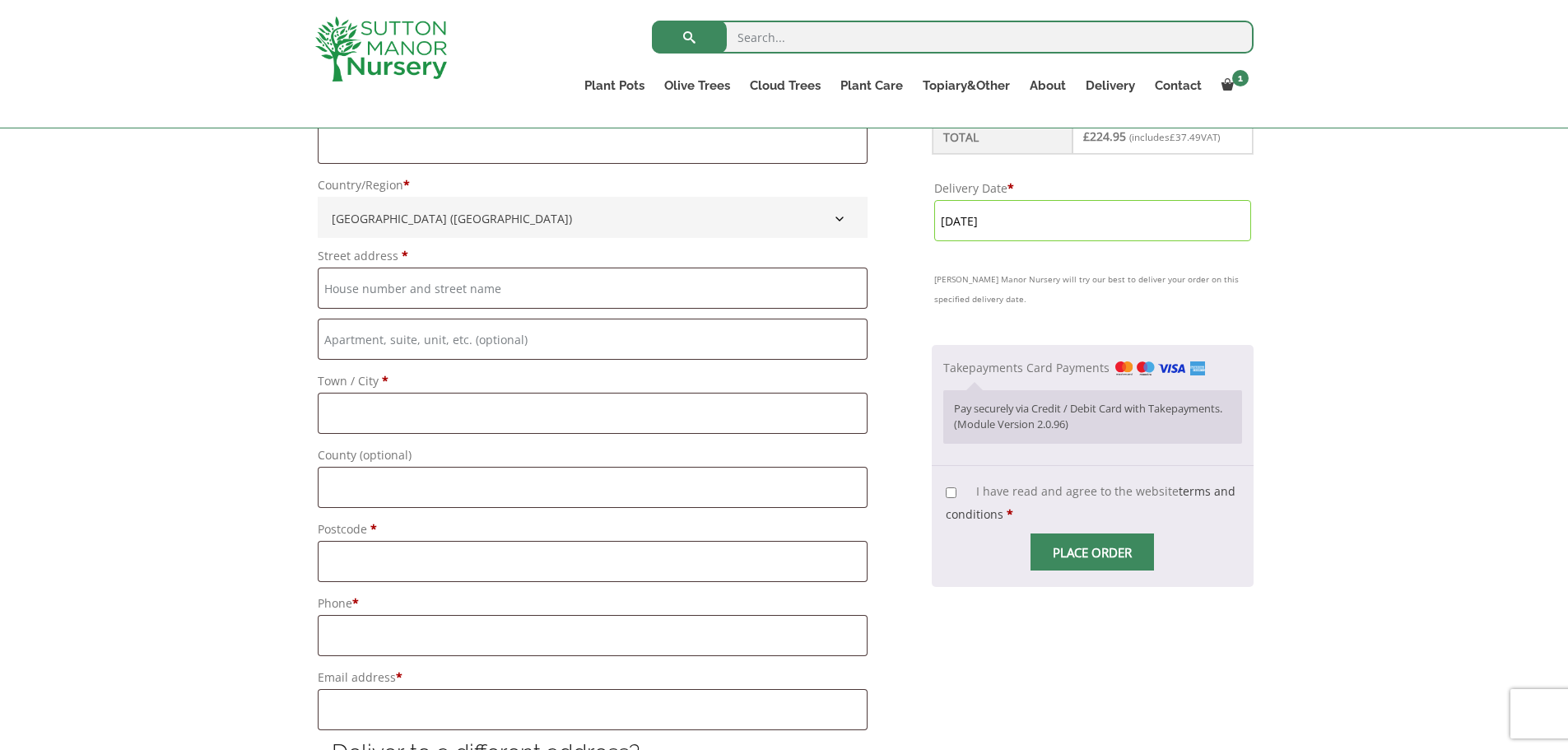
click at [1097, 229] on input "[DATE]" at bounding box center [1092, 221] width 316 height 41
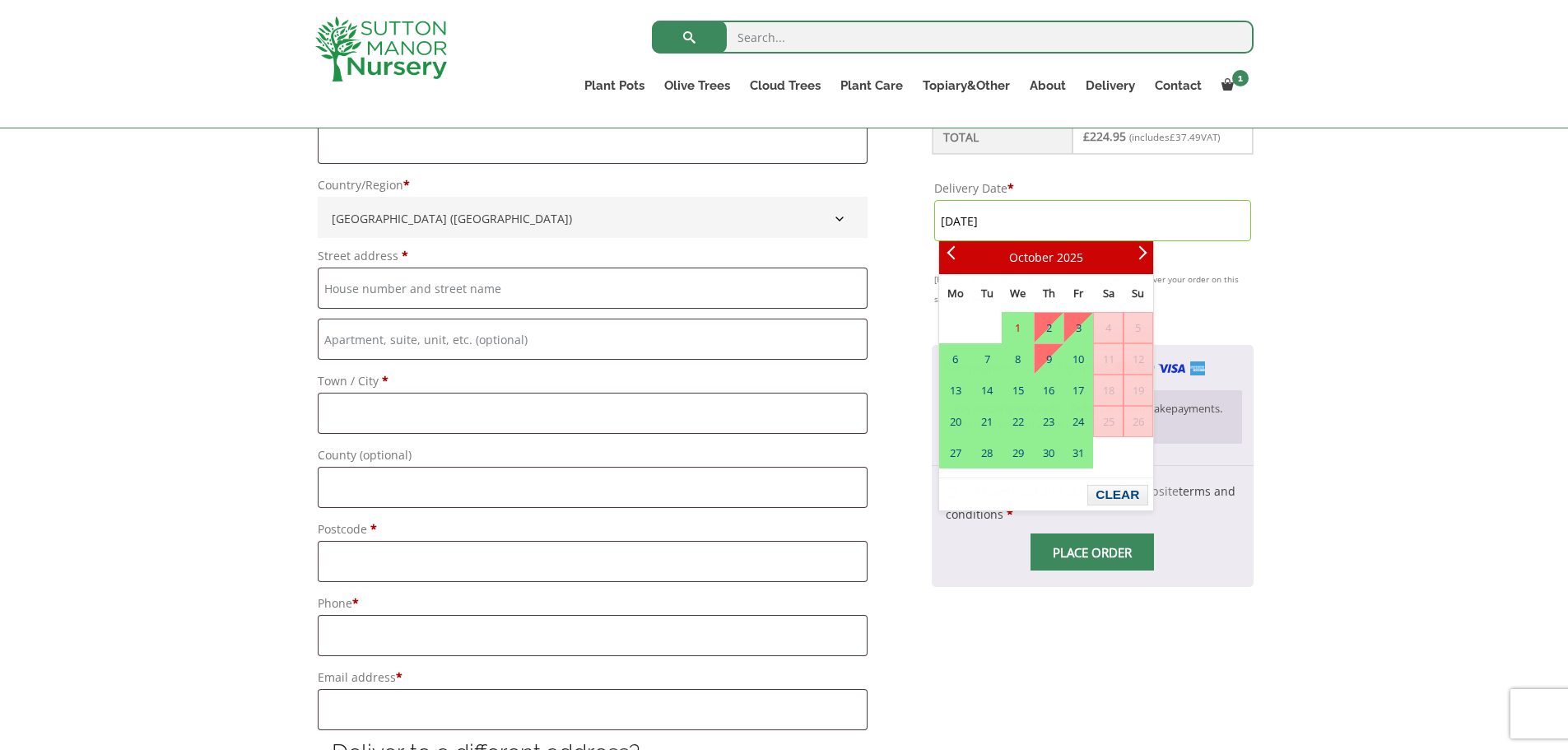
click at [1328, 260] on div "Have a coupon? Click here to enter your code Apply coupon Billing details First…" at bounding box center [784, 681] width 1568 height 1761
drag, startPoint x: 1078, startPoint y: 224, endPoint x: 843, endPoint y: 212, distance: 235.3
click at [843, 212] on form "Billing details First name * Last name * Company name (optional) Country/Region…" at bounding box center [784, 715] width 939 height 1634
click at [1122, 490] on button "Clear" at bounding box center [1118, 495] width 60 height 20
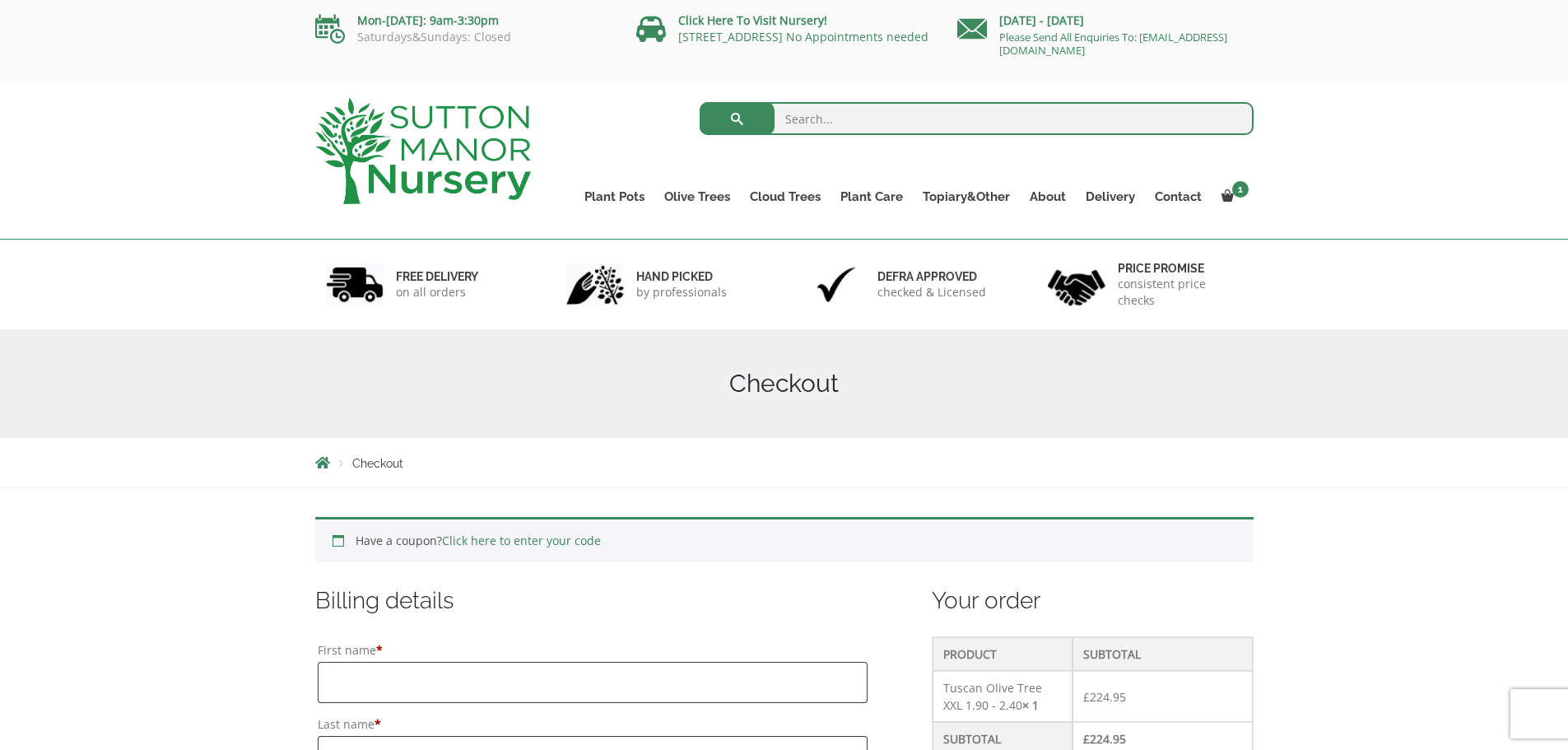
scroll to position [0, 0]
